Goal: Information Seeking & Learning: Learn about a topic

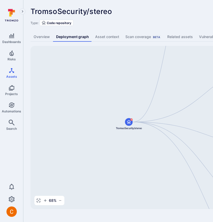
drag, startPoint x: 128, startPoint y: 149, endPoint x: 23, endPoint y: 143, distance: 106.0
click at [23, 143] on div "Dashboards Risks Assets Projects Automations Search 0 Assets Assets Pull reques…" at bounding box center [186, 108] width 373 height 216
drag, startPoint x: 170, startPoint y: 183, endPoint x: 145, endPoint y: 196, distance: 27.7
click at [145, 196] on div "Django Application TromsoSecurity/stereo Broker Server Broker Client Cube.js An…" at bounding box center [199, 127] width 337 height 163
click at [116, 93] on div "Django Application TromsoSecurity/stereo Broker Server Broker Client Cube.js An…" at bounding box center [199, 127] width 337 height 163
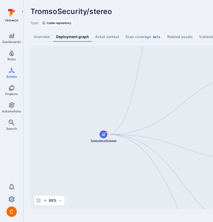
click at [100, 132] on div at bounding box center [104, 134] width 8 height 8
click at [129, 16] on div "TromsoSecurity/stereo ... Show more Type: Code repository" at bounding box center [198, 16] width 335 height 19
click at [174, 101] on div "Django Application TromsoSecurity/stereo Broker Server Broker Client Cube.js An…" at bounding box center [199, 127] width 337 height 163
drag, startPoint x: 175, startPoint y: 100, endPoint x: 112, endPoint y: 135, distance: 72.3
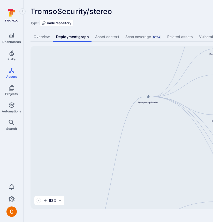
click at [112, 135] on div "Django Application TromsoSecurity/stereo Broker Server Broker Client Cube.js An…" at bounding box center [199, 127] width 337 height 163
drag, startPoint x: 147, startPoint y: 156, endPoint x: 147, endPoint y: 36, distance: 120.1
click at [147, 36] on div "TromsoSecurity/stereo ... Show more Type: Code repository Overview Deployment g…" at bounding box center [197, 108] width 349 height 216
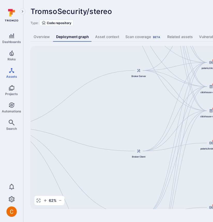
drag, startPoint x: 165, startPoint y: 131, endPoint x: 74, endPoint y: 118, distance: 91.8
click at [74, 118] on div "Django Application TromsoSecurity/stereo Broker Server Broker Client Cube.js An…" at bounding box center [199, 127] width 337 height 163
